Goal: Find specific page/section: Find specific page/section

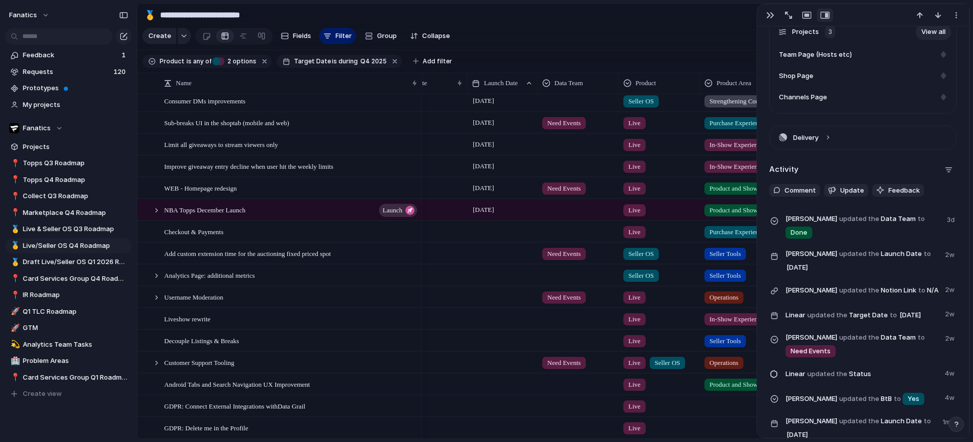
click at [70, 46] on section "Feedback 1 Requests 120 Prototypes My projects" at bounding box center [68, 79] width 137 height 67
click at [73, 42] on input "text" at bounding box center [58, 36] width 107 height 16
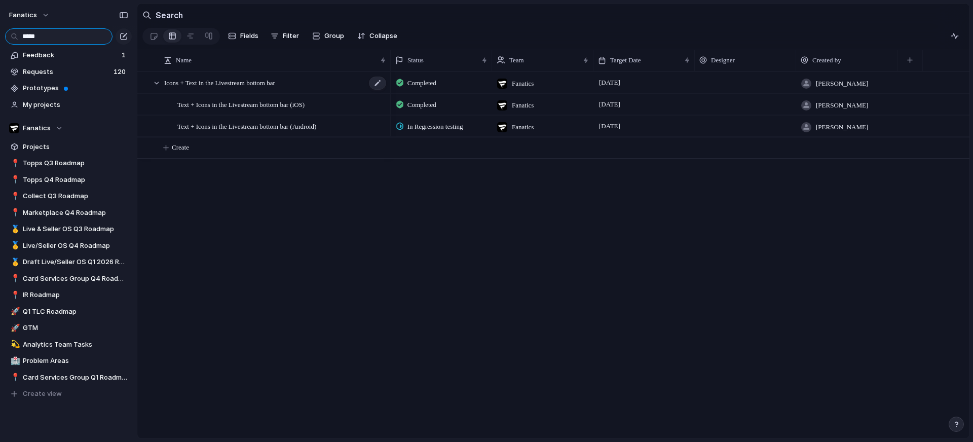
type input "*****"
click at [242, 84] on span "Icons + Text in the Livestream bottom bar" at bounding box center [219, 83] width 111 height 12
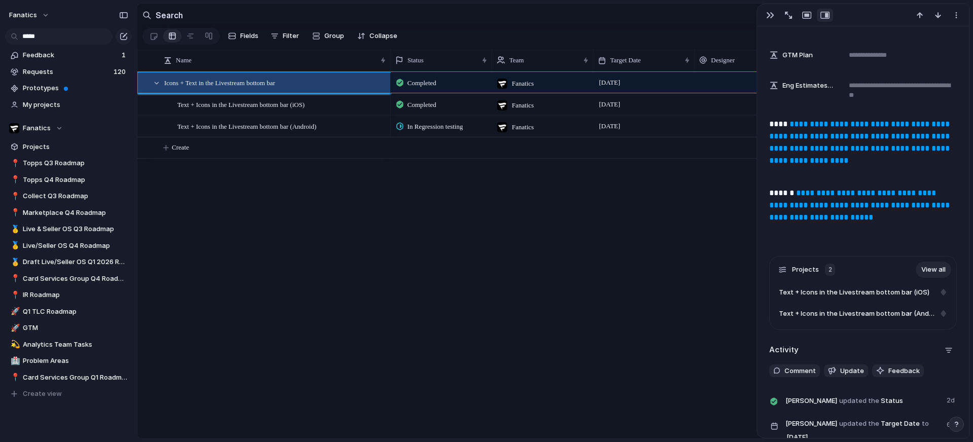
click at [833, 153] on link "**********" at bounding box center [860, 142] width 182 height 44
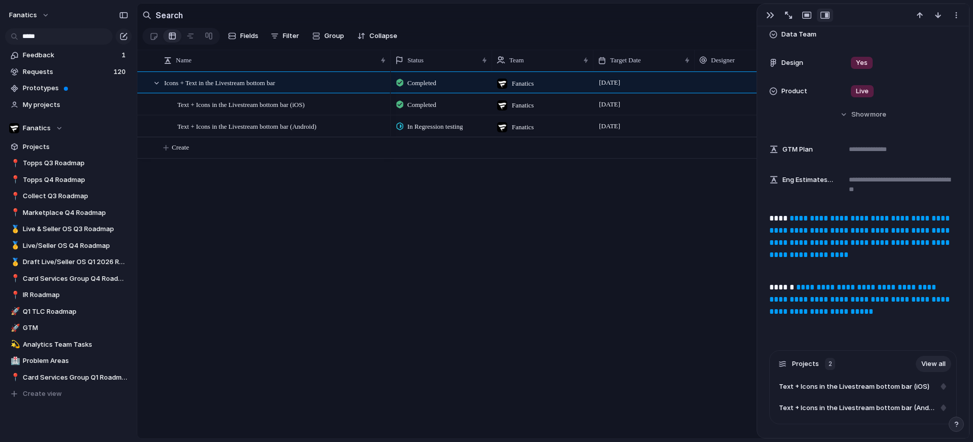
scroll to position [311, 0]
click at [816, 227] on link "**********" at bounding box center [860, 236] width 182 height 44
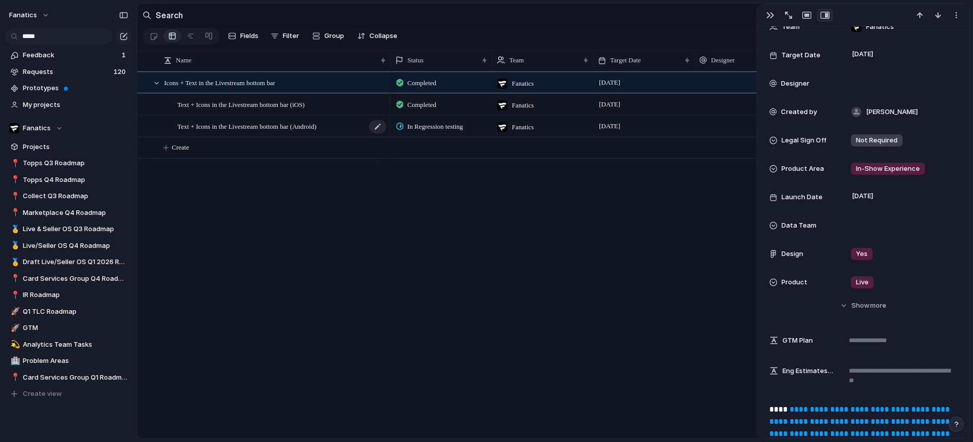
click at [359, 129] on div "Text + Icons in the Livestream bottom bar (Android)" at bounding box center [282, 126] width 210 height 21
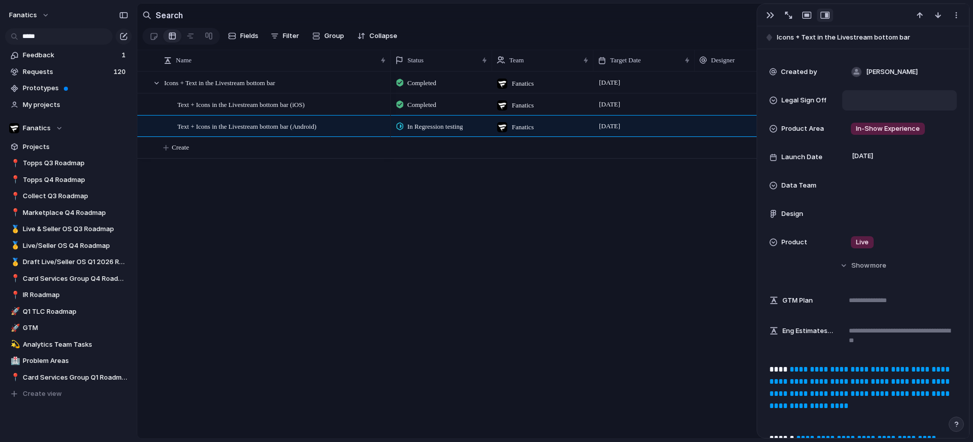
scroll to position [202, 0]
click at [383, 88] on div at bounding box center [377, 83] width 17 height 13
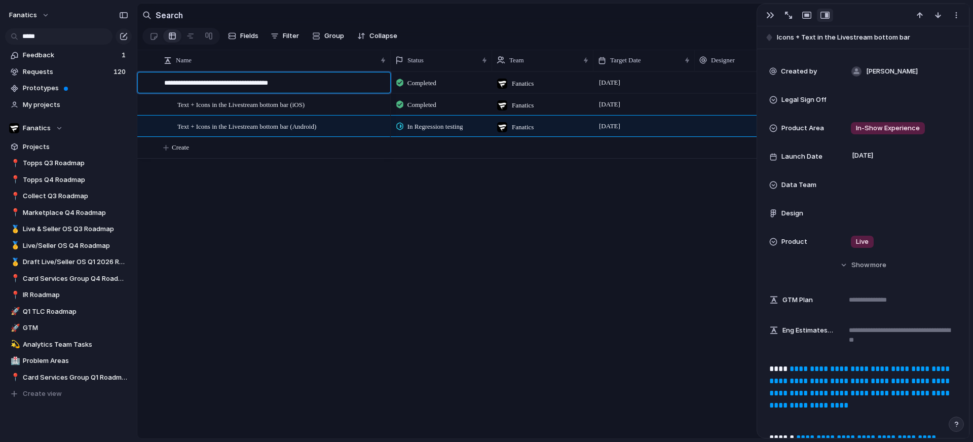
click at [298, 76] on div "**********" at bounding box center [269, 82] width 236 height 20
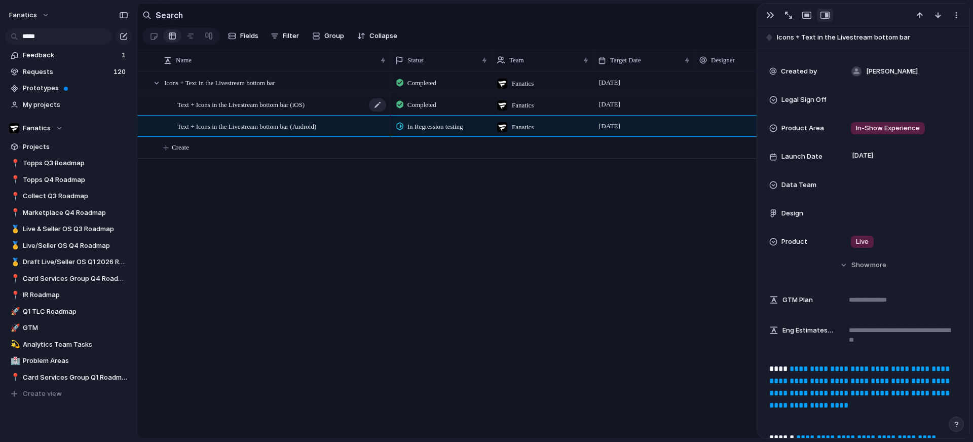
click at [293, 101] on span "Text + Icons in the Livestream bottom bar (iOS)" at bounding box center [240, 104] width 127 height 12
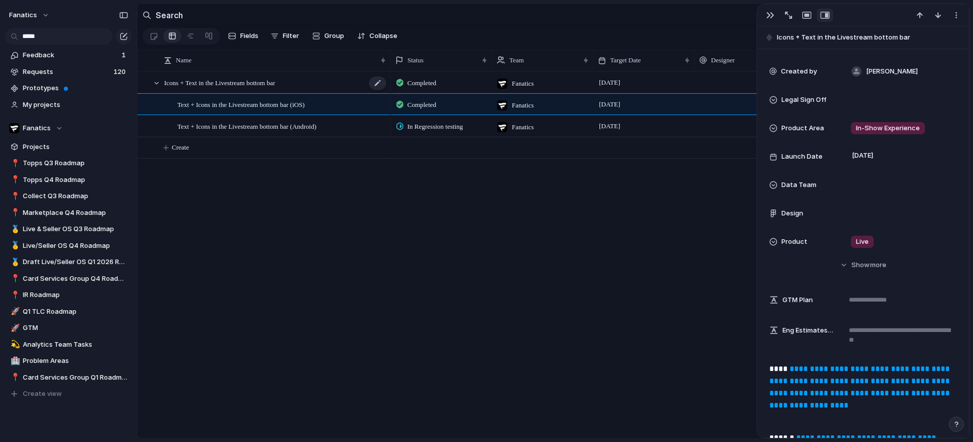
click at [290, 92] on div "Icons + Text in the Livestream bottom bar" at bounding box center [275, 82] width 223 height 21
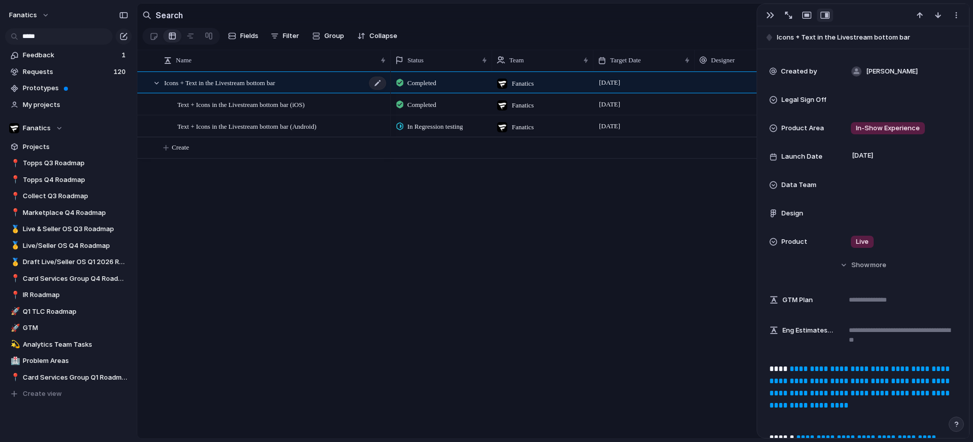
type textarea "**********"
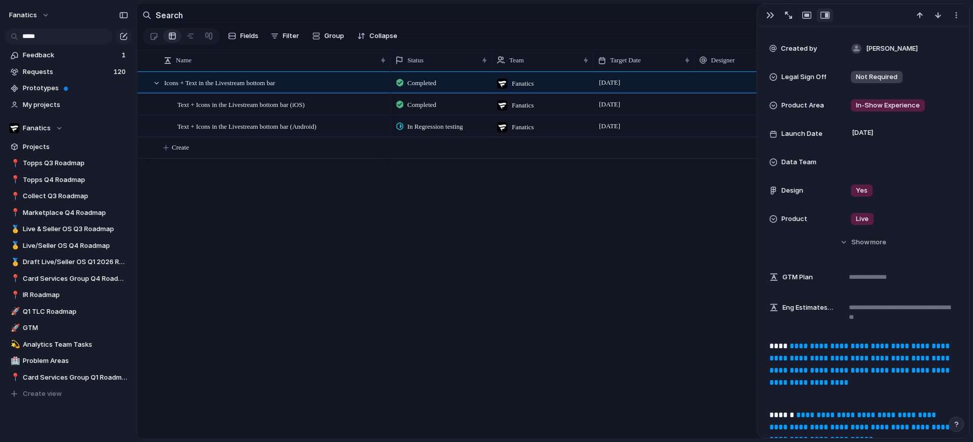
scroll to position [72, 0]
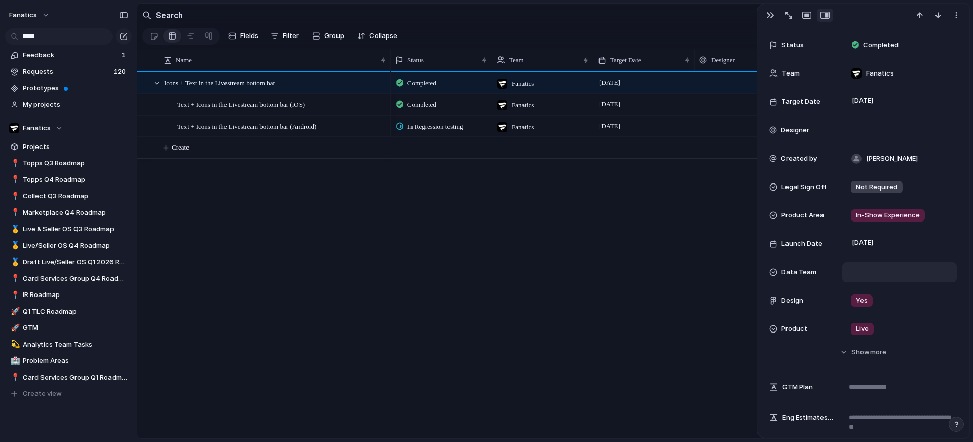
click at [869, 269] on div at bounding box center [899, 272] width 105 height 11
click at [507, 268] on div "Need Events Done No Data Team" at bounding box center [486, 221] width 973 height 442
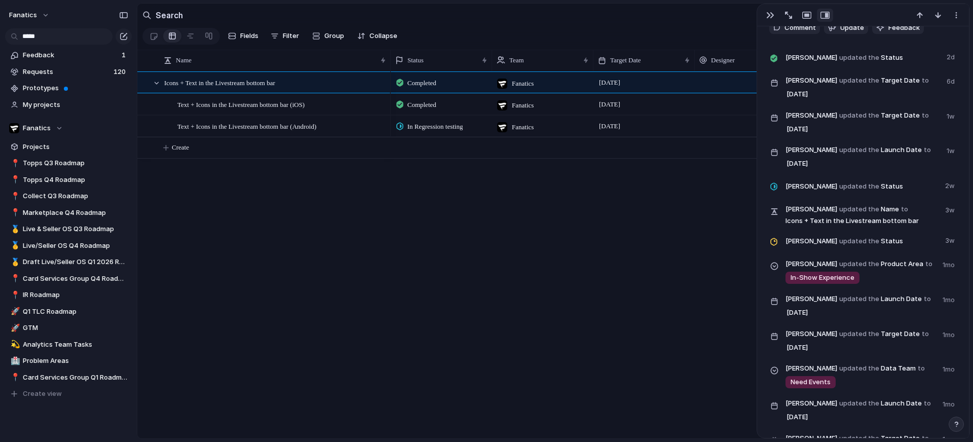
scroll to position [746, 0]
click at [767, 16] on div "button" at bounding box center [770, 15] width 8 height 8
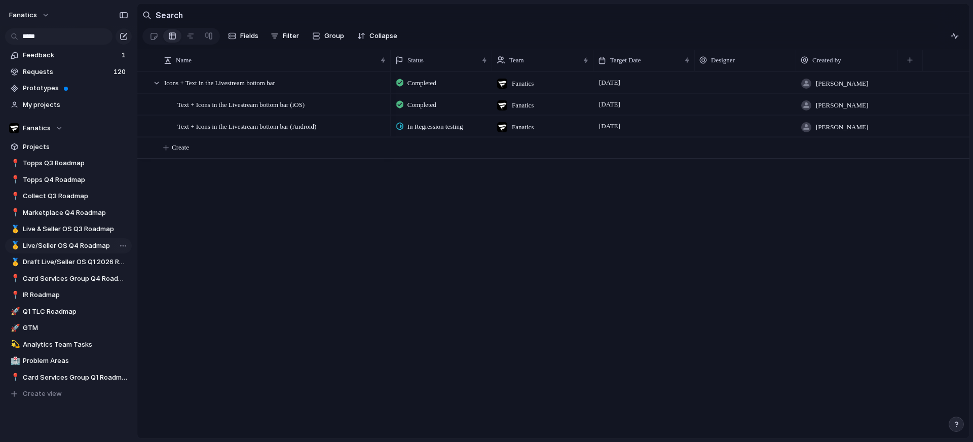
click at [74, 248] on span "Live/Seller OS Q4 Roadmap" at bounding box center [75, 246] width 105 height 10
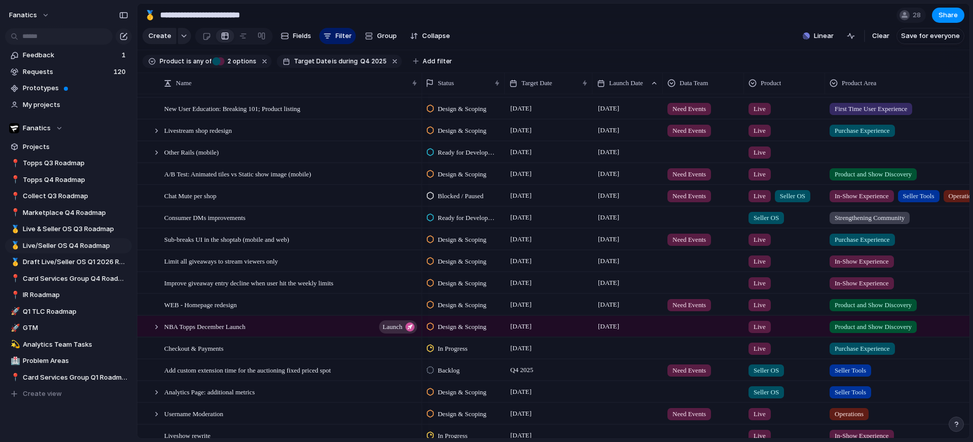
scroll to position [415, 0]
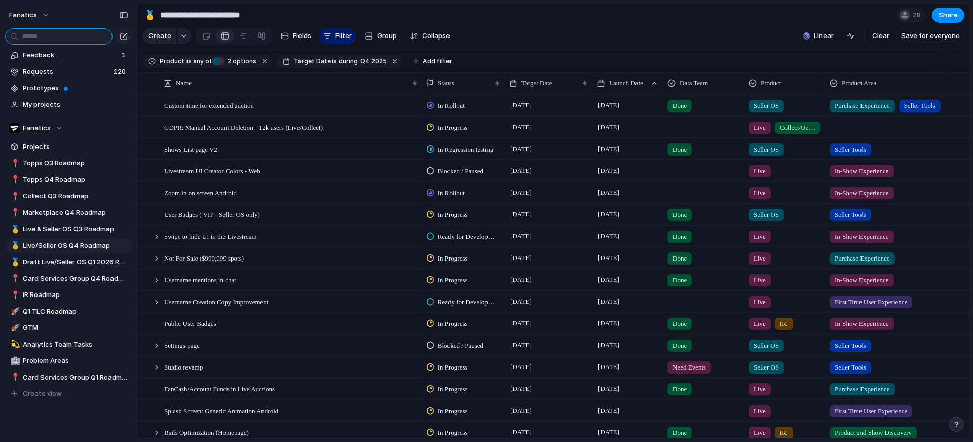
click at [57, 30] on input "text" at bounding box center [58, 36] width 107 height 16
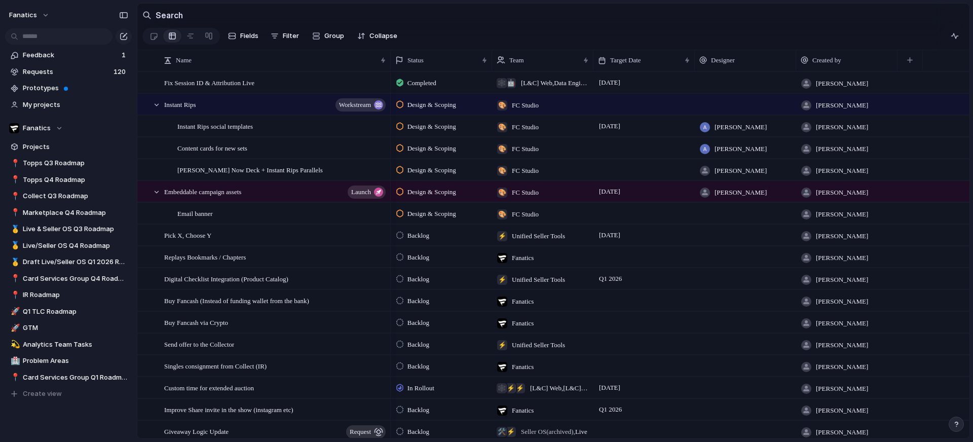
click at [81, 18] on div "fanatics" at bounding box center [68, 13] width 137 height 26
click at [72, 92] on span "Prototypes" at bounding box center [75, 88] width 105 height 10
click at [80, 239] on link "🥇 Live/Seller OS Q4 Roadmap" at bounding box center [68, 245] width 127 height 15
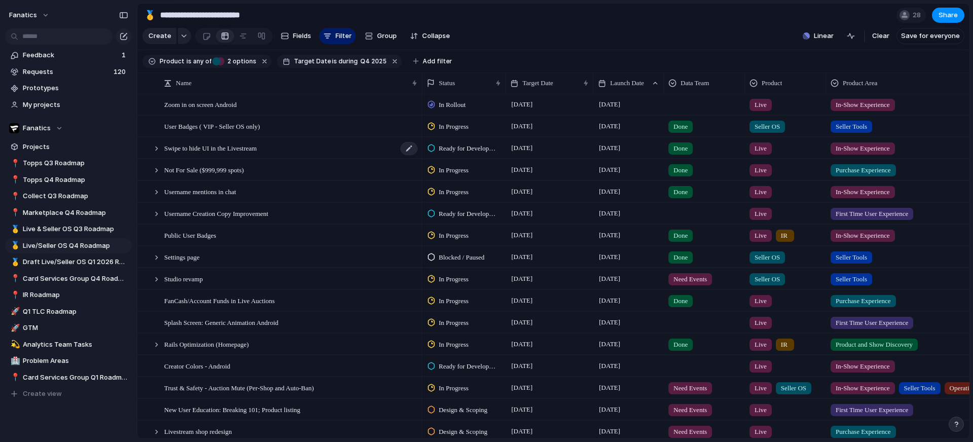
scroll to position [123, 0]
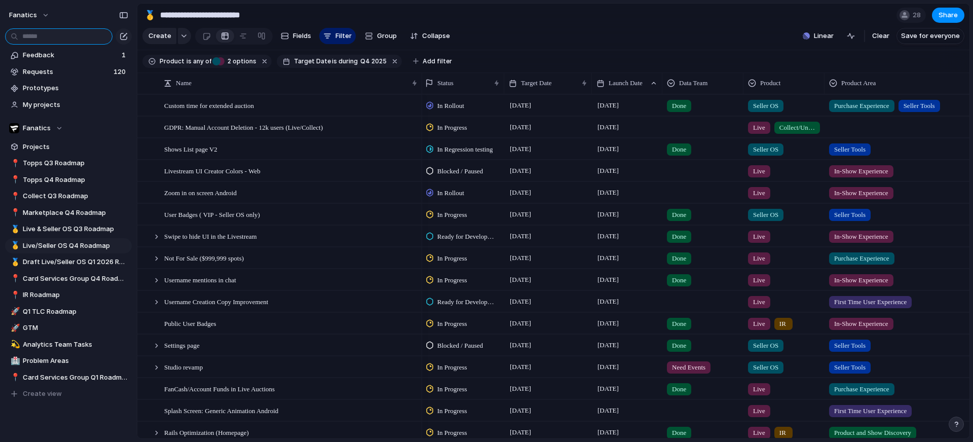
click at [66, 36] on input "text" at bounding box center [58, 36] width 107 height 16
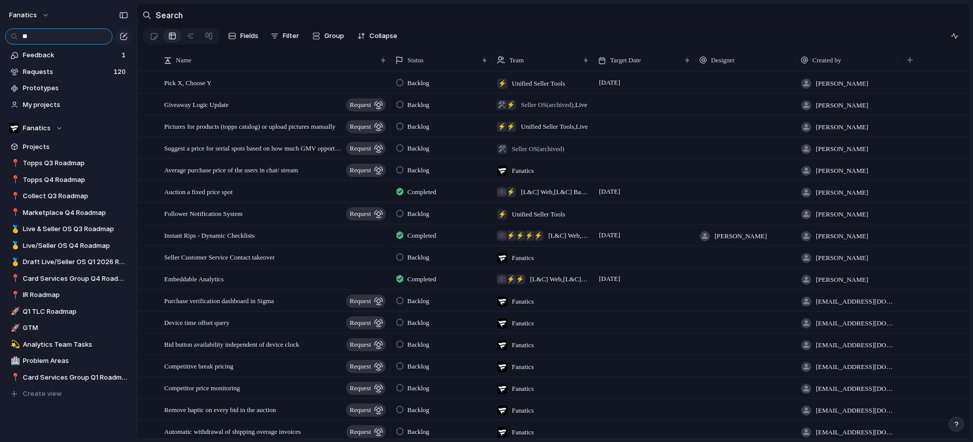
type input "*"
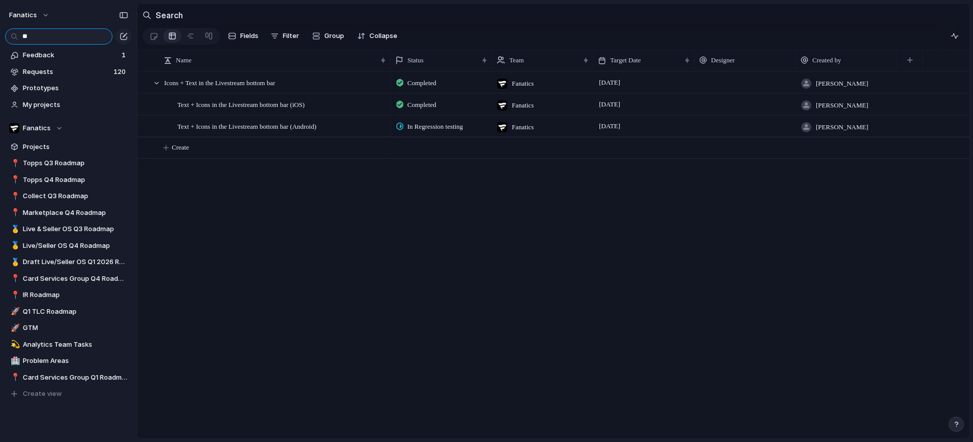
type input "*"
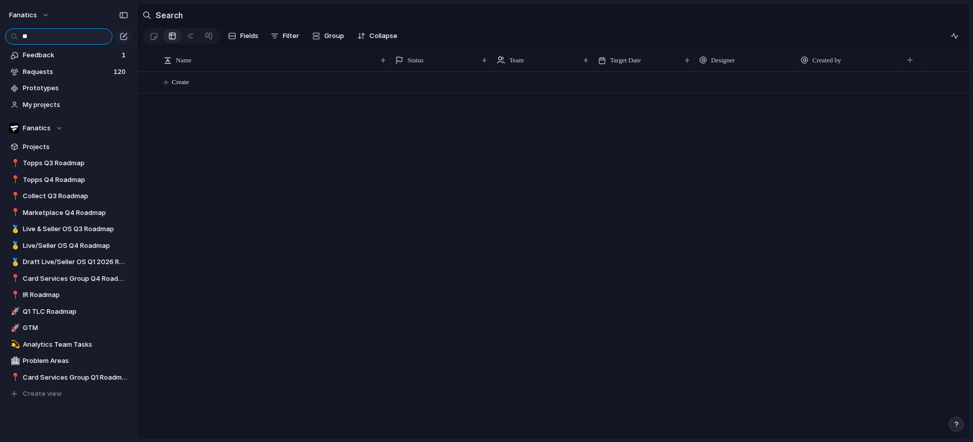
type input "*"
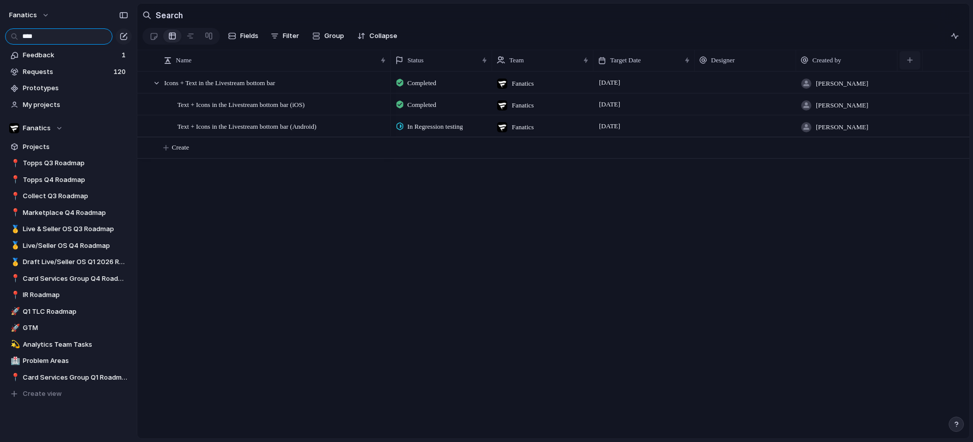
type input "****"
click at [906, 56] on button "button" at bounding box center [910, 60] width 21 height 18
type input "******"
click at [888, 107] on li "Launch Date" at bounding box center [898, 105] width 135 height 16
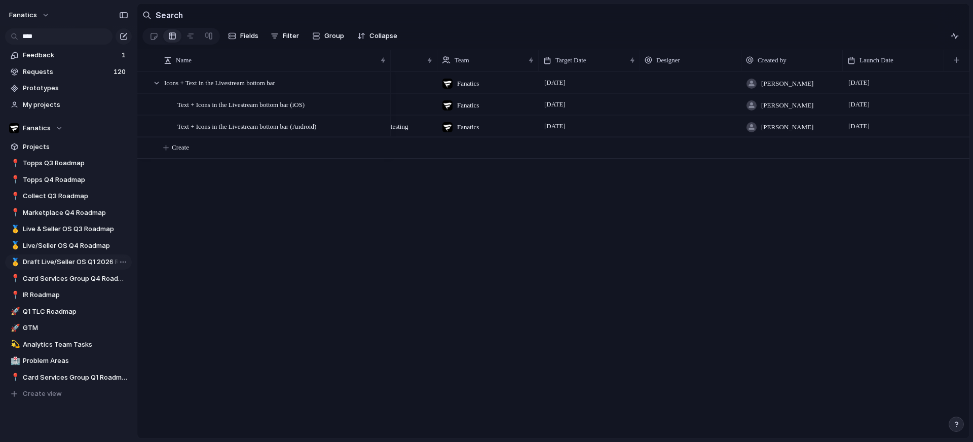
click at [90, 259] on span "Draft Live/Seller OS Q1 2026 Roadmap" at bounding box center [75, 262] width 105 height 10
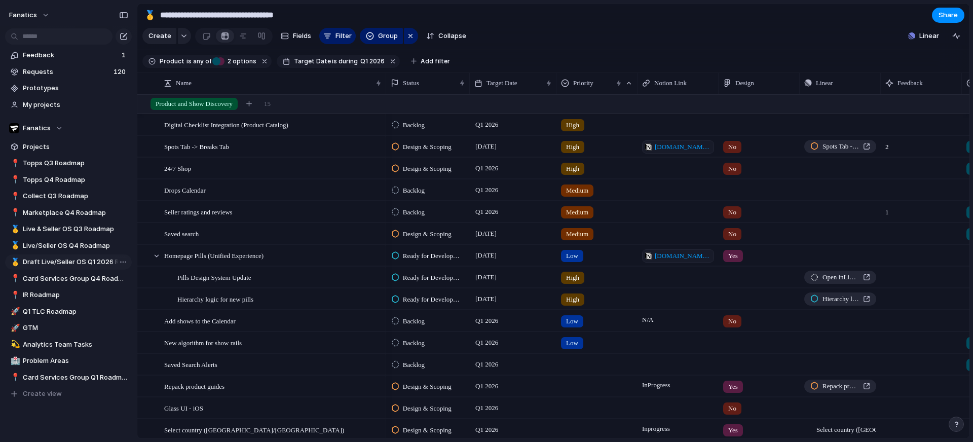
click at [90, 254] on link "🥇 Draft Live/Seller OS Q1 2026 Roadmap" at bounding box center [68, 261] width 127 height 15
click at [93, 240] on link "🥇 Live/Seller OS Q4 Roadmap" at bounding box center [68, 245] width 127 height 15
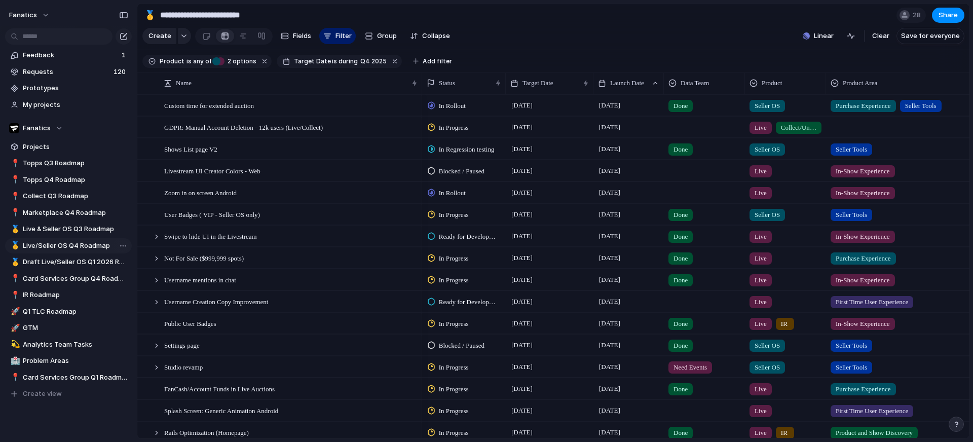
type input "**********"
click at [424, 66] on button "Add filter" at bounding box center [432, 61] width 51 height 14
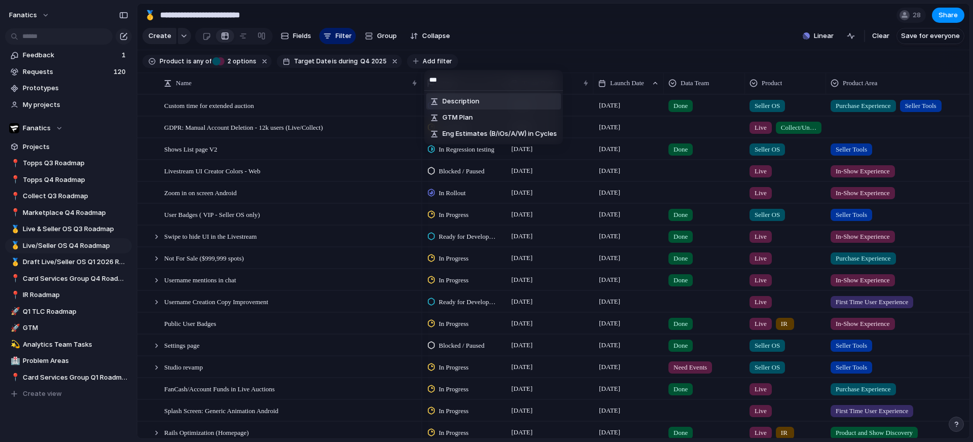
type input "****"
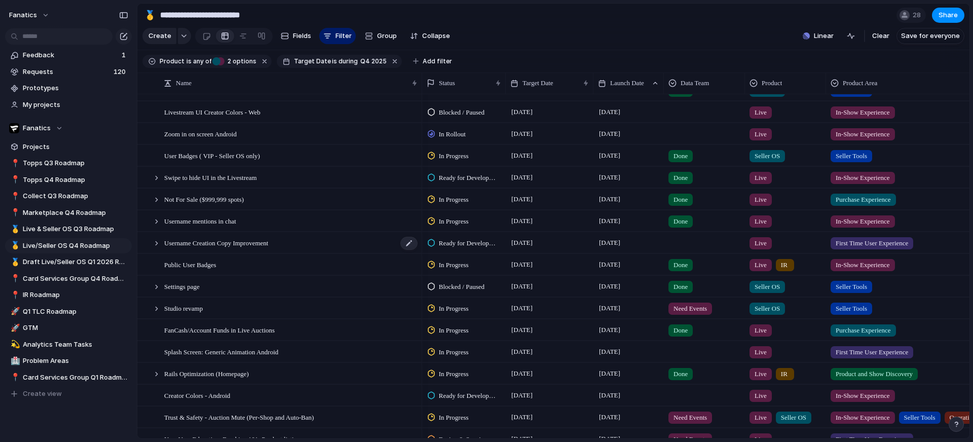
scroll to position [62, 0]
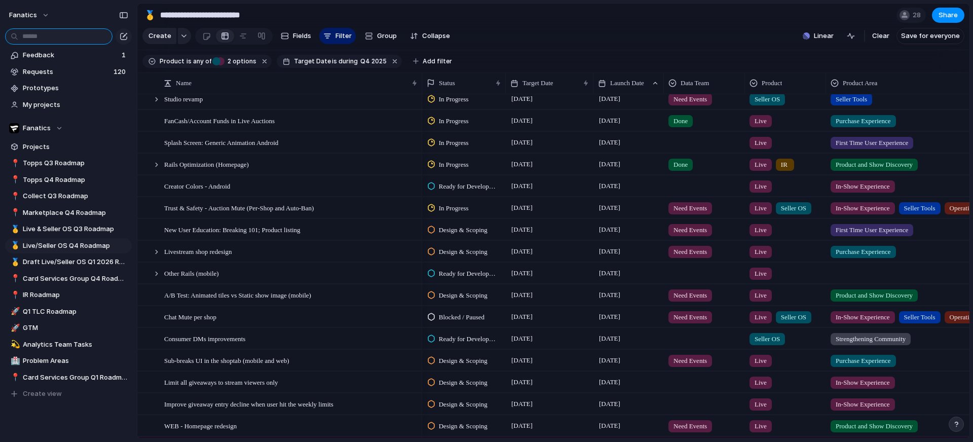
click at [76, 36] on input "text" at bounding box center [58, 36] width 107 height 16
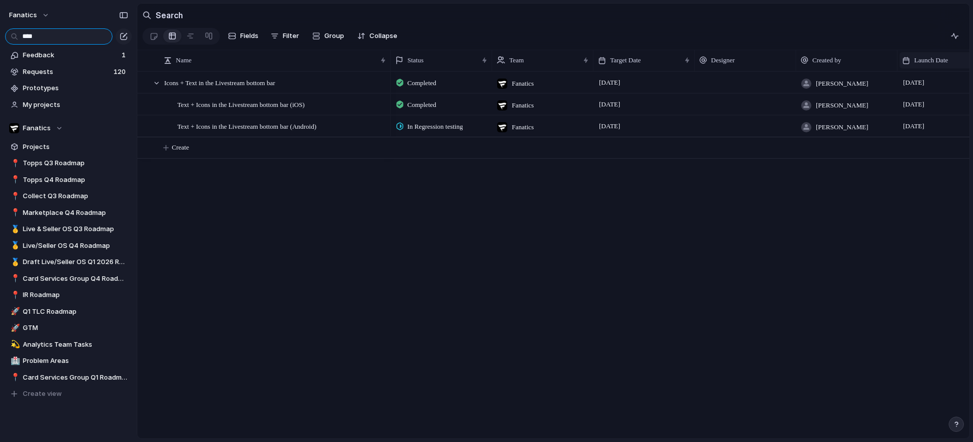
type input "****"
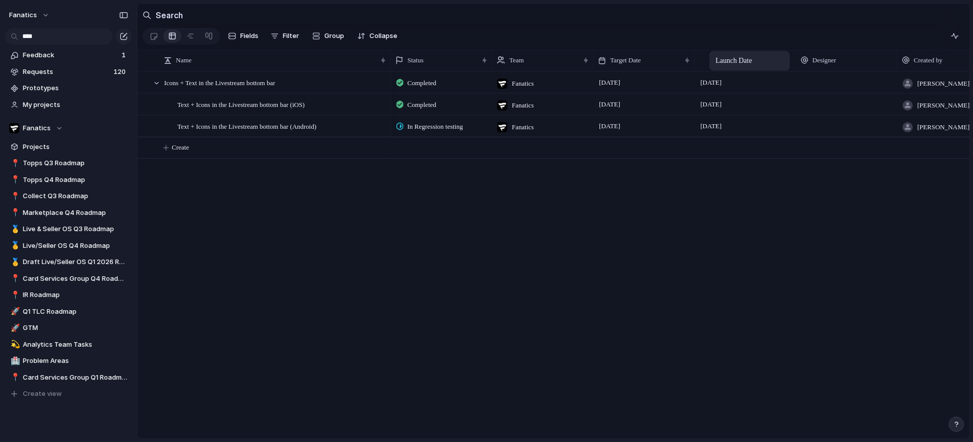
drag, startPoint x: 930, startPoint y: 65, endPoint x: 714, endPoint y: 53, distance: 216.3
click at [80, 245] on span "Live/Seller OS Q4 Roadmap" at bounding box center [75, 246] width 105 height 10
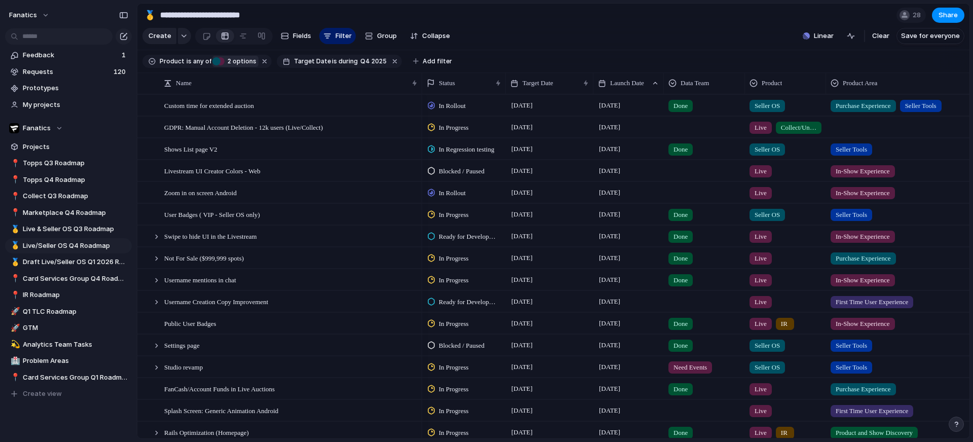
click at [241, 62] on span "2 options" at bounding box center [241, 61] width 32 height 9
click at [463, 84] on div "Status" at bounding box center [459, 83] width 65 height 10
click at [477, 105] on li "Modify" at bounding box center [463, 105] width 75 height 16
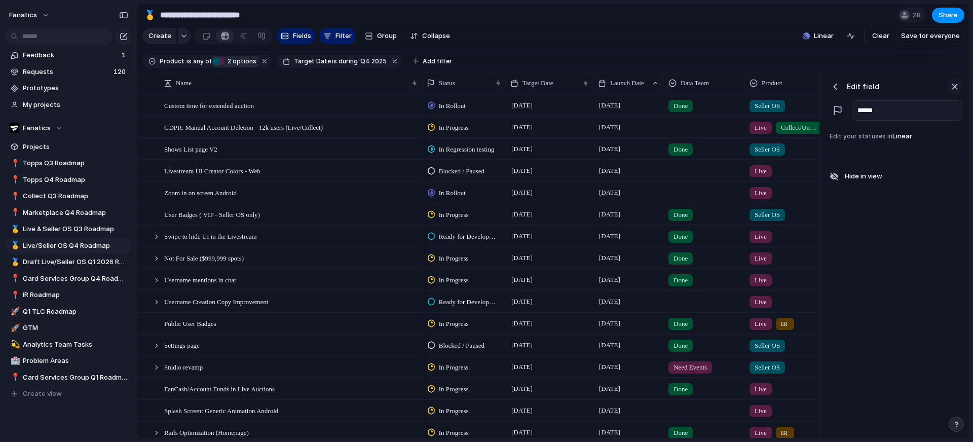
click at [955, 83] on div "button" at bounding box center [954, 86] width 11 height 11
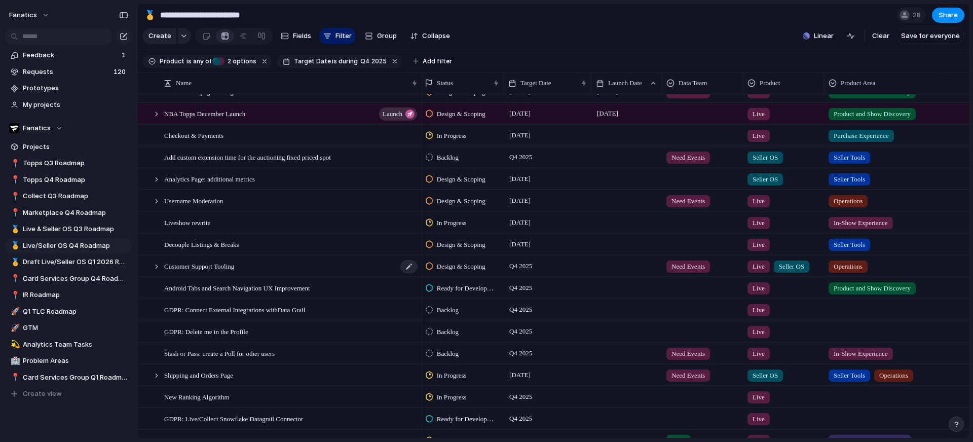
scroll to position [593, 0]
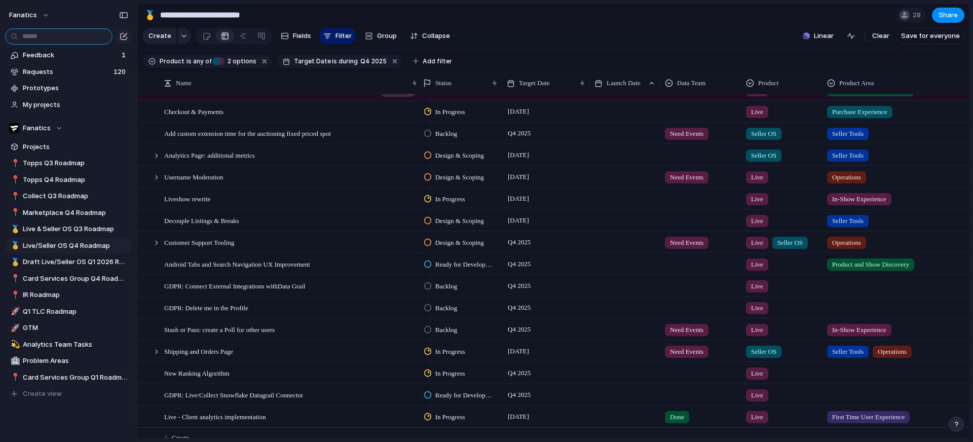
click at [53, 39] on input "text" at bounding box center [58, 36] width 107 height 16
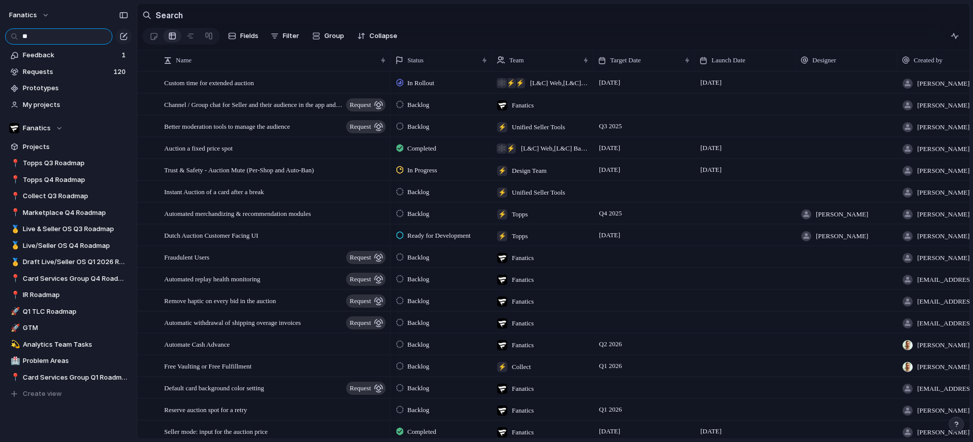
type input "*"
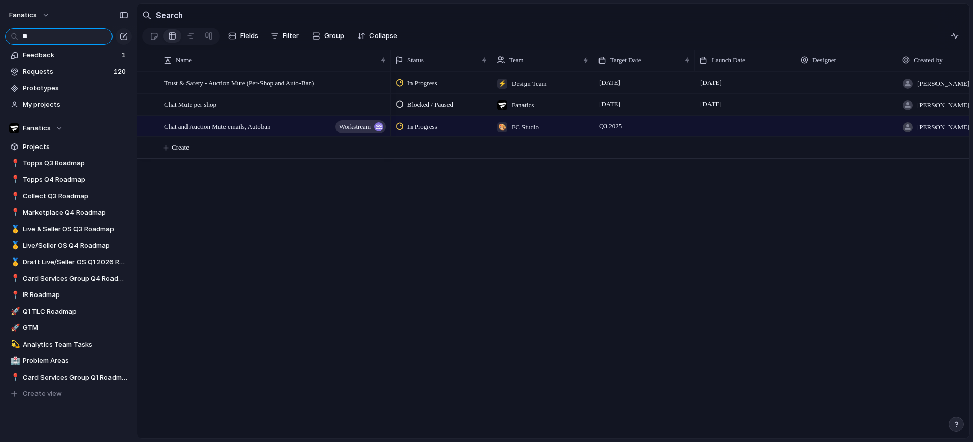
type input "*"
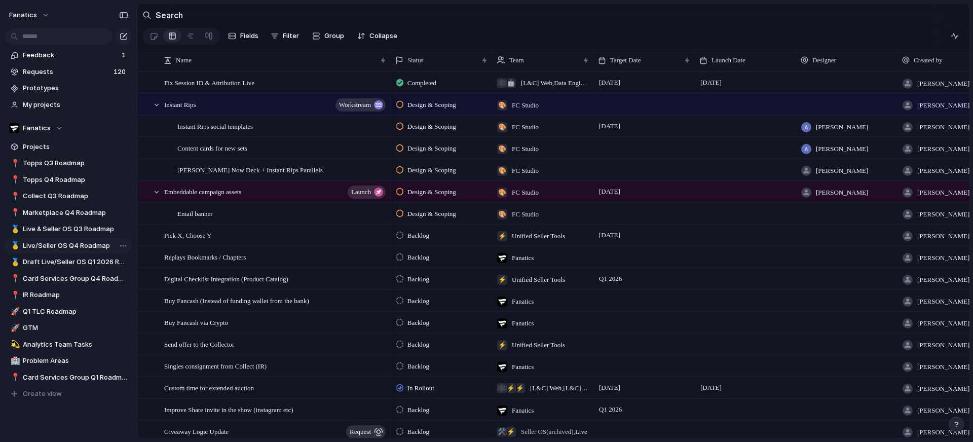
click at [87, 251] on link "🥇 Live/Seller OS Q4 Roadmap" at bounding box center [68, 245] width 127 height 15
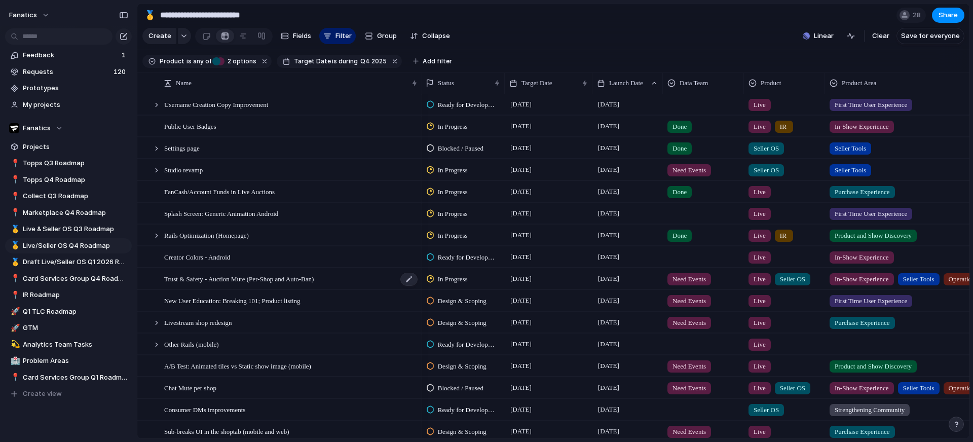
scroll to position [219, 0]
